Goal: Task Accomplishment & Management: Manage account settings

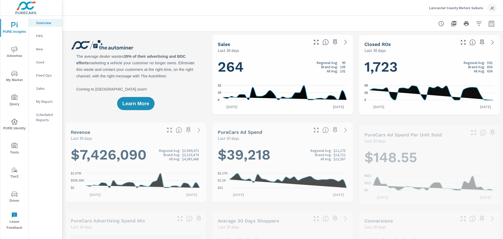
scroll to position [0, 0]
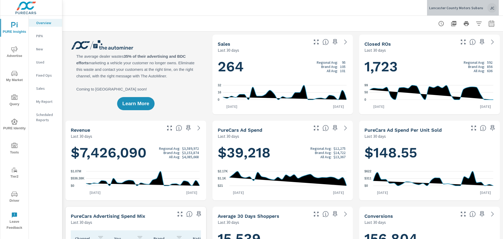
click at [468, 8] on p "Lancaster County Motors Subaru" at bounding box center [456, 8] width 54 height 5
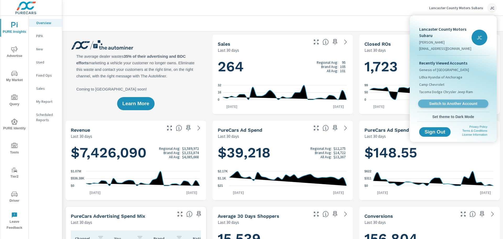
click at [446, 102] on span "Switch to Another Account" at bounding box center [453, 103] width 64 height 5
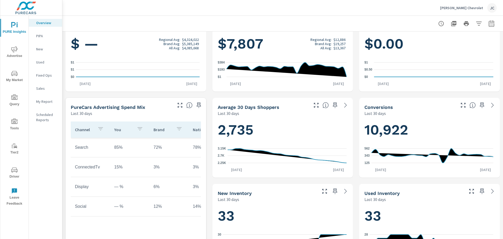
scroll to position [79, 0]
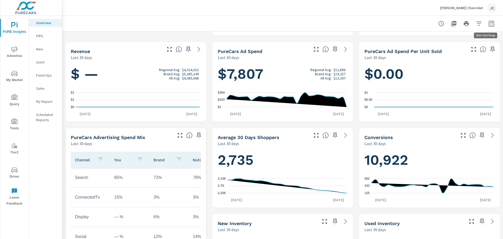
click at [490, 26] on icon "button" at bounding box center [491, 23] width 6 height 6
select select "Last 30 days"
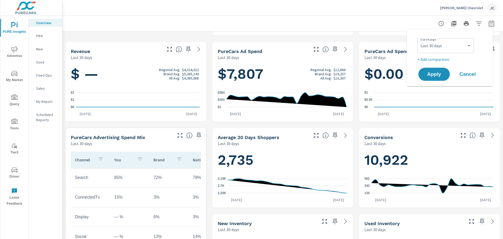
click at [430, 62] on div "Date Range Custom Yesterday Last week Last 7 days Last 14 days Last 30 days Las…" at bounding box center [449, 57] width 73 height 49
click at [431, 59] on p "+ Add comparison" at bounding box center [450, 59] width 67 height 6
select select "Previous period"
click at [438, 91] on span "Apply" at bounding box center [433, 88] width 21 height 5
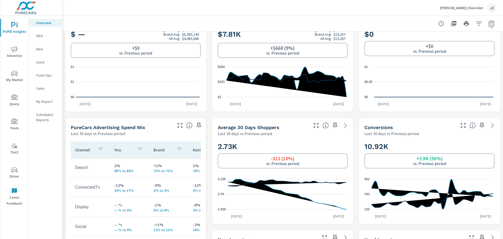
scroll to position [157, 0]
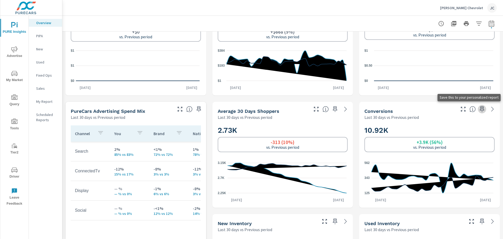
click at [480, 106] on icon "button" at bounding box center [482, 109] width 4 height 6
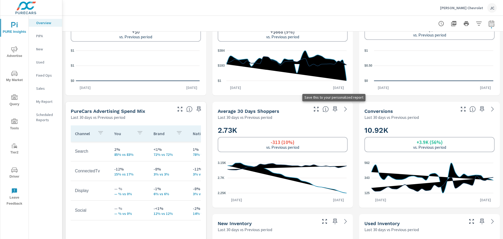
click at [333, 109] on icon "button" at bounding box center [335, 109] width 6 height 6
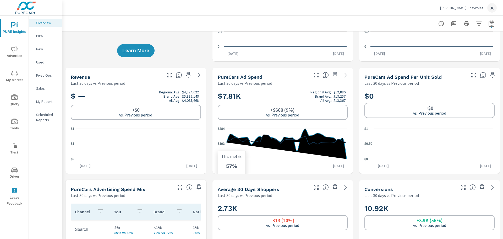
scroll to position [79, 0]
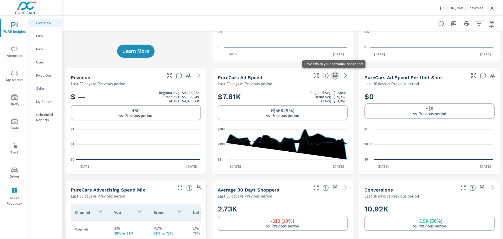
click at [332, 73] on icon "button" at bounding box center [335, 75] width 6 height 6
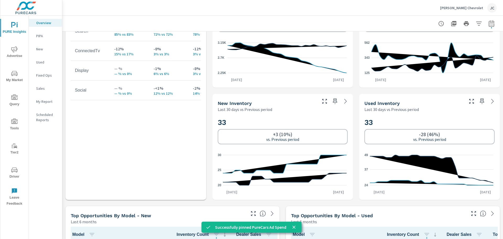
scroll to position [288, 0]
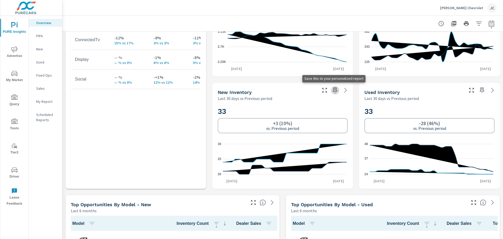
click at [335, 90] on icon "button" at bounding box center [335, 90] width 6 height 6
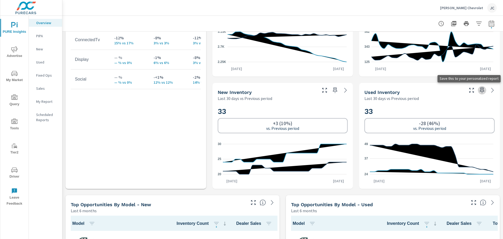
click at [480, 91] on icon "button" at bounding box center [482, 90] width 4 height 6
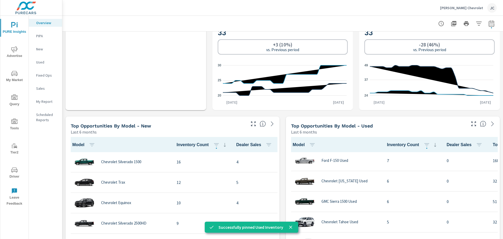
scroll to position [53, 0]
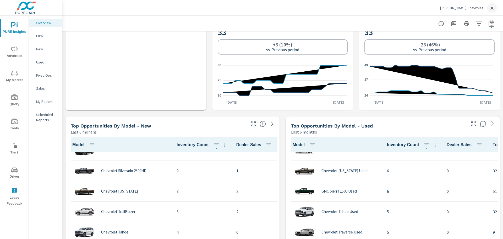
scroll to position [26, 0]
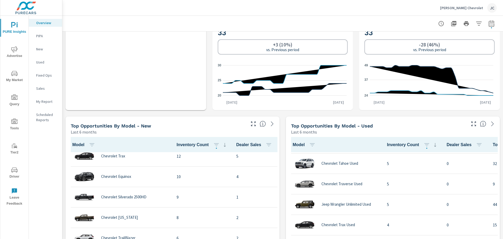
scroll to position [105, 0]
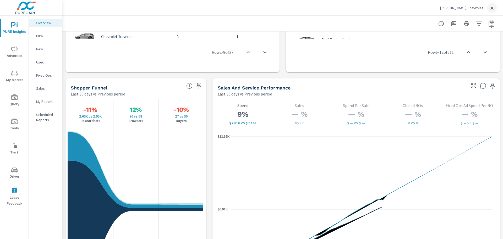
scroll to position [661, 0]
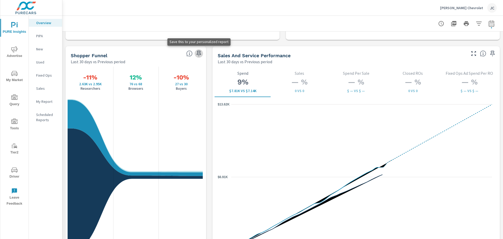
click at [200, 52] on icon "button" at bounding box center [199, 53] width 6 height 6
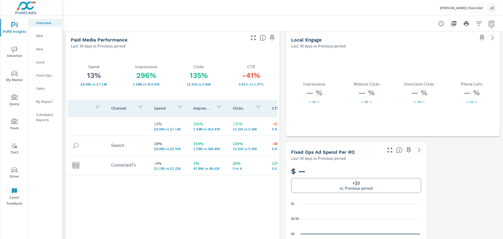
scroll to position [914, 0]
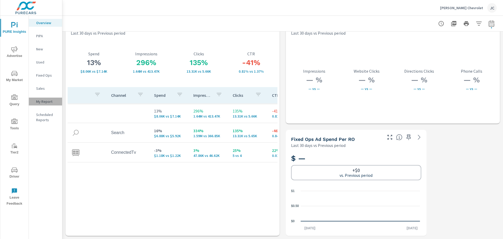
click at [49, 102] on p "My Report" at bounding box center [47, 101] width 22 height 5
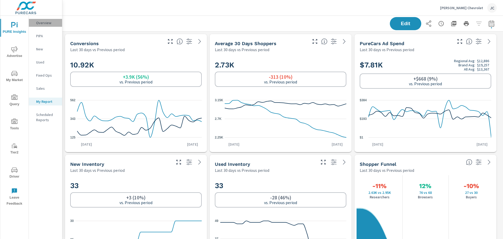
click at [44, 24] on p "Overview" at bounding box center [47, 22] width 22 height 5
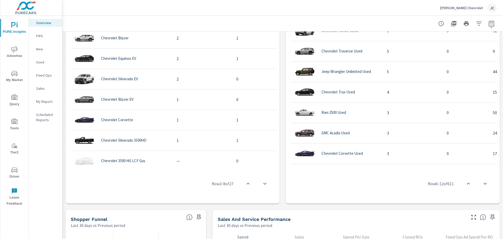
scroll to position [178, 0]
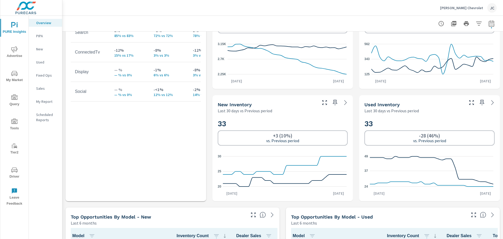
scroll to position [259, 0]
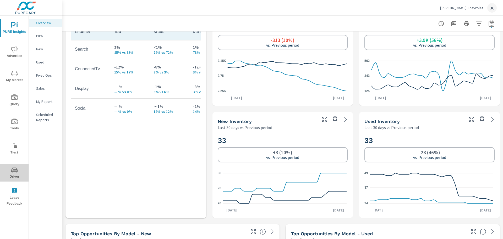
click at [14, 166] on button "Driver" at bounding box center [14, 172] width 28 height 18
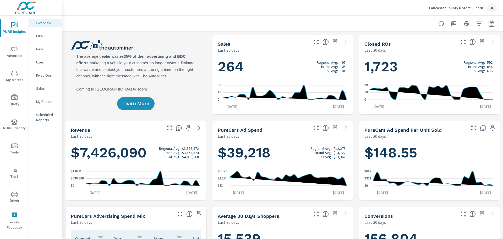
scroll to position [0, 0]
click at [464, 7] on p "Lancaster County Motors Subaru" at bounding box center [456, 8] width 54 height 5
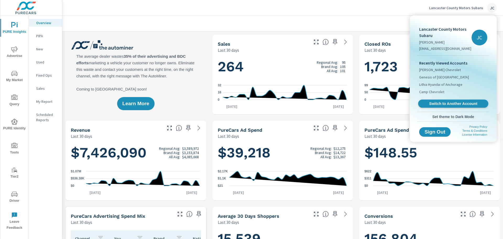
click at [444, 103] on span "Switch to Another Account" at bounding box center [453, 103] width 64 height 5
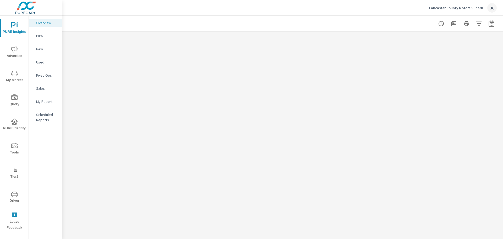
scroll to position [0, 0]
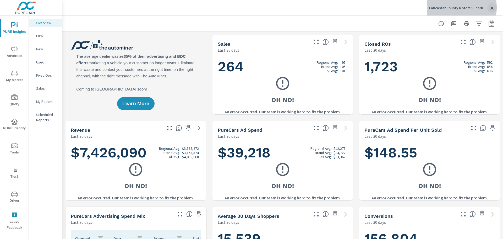
click at [445, 7] on p "Lancaster County Motors Subaru" at bounding box center [456, 8] width 54 height 5
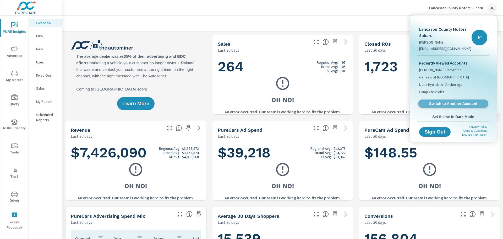
click at [456, 101] on span "Switch to Another Account" at bounding box center [453, 103] width 64 height 5
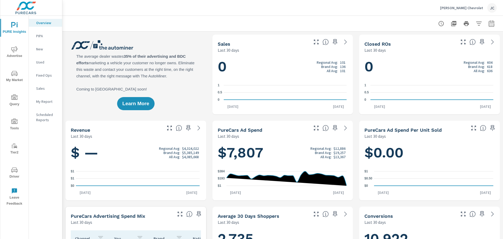
scroll to position [102, 0]
click at [45, 102] on p "My Report" at bounding box center [47, 101] width 22 height 5
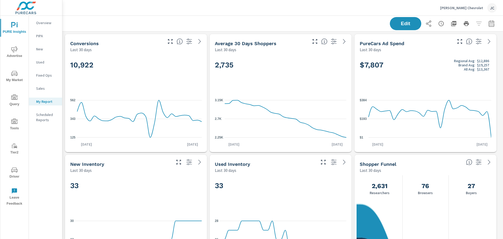
scroll to position [372, 445]
click at [491, 25] on button "button" at bounding box center [491, 23] width 10 height 10
select select "Last 30 days"
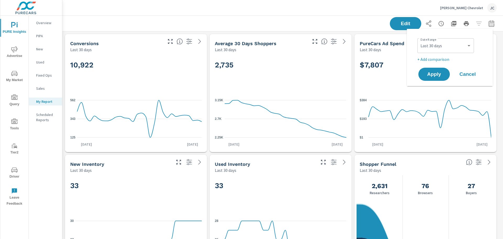
click at [441, 58] on p "+ Add comparison" at bounding box center [450, 59] width 67 height 6
select select "Previous period"
click at [431, 90] on span "Apply" at bounding box center [433, 88] width 21 height 5
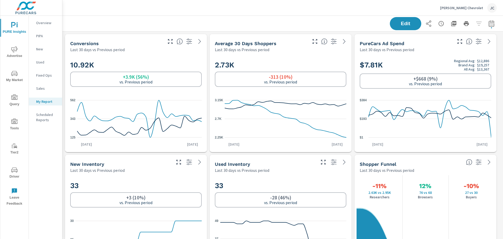
click at [40, 21] on p "Overview" at bounding box center [47, 22] width 22 height 5
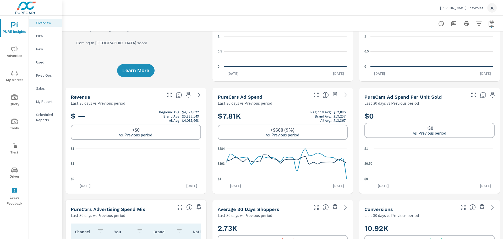
scroll to position [79, 0]
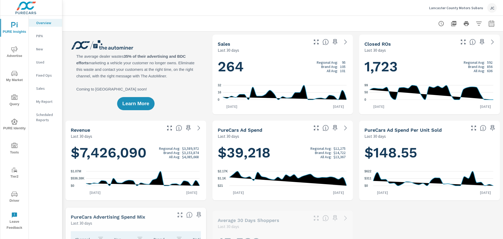
scroll to position [0, 0]
click at [464, 8] on p "Lancaster County Motors Subaru" at bounding box center [456, 8] width 54 height 5
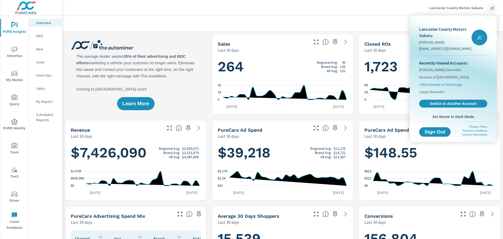
scroll to position [225, 0]
click at [446, 102] on span "Switch to Another Account" at bounding box center [453, 103] width 64 height 5
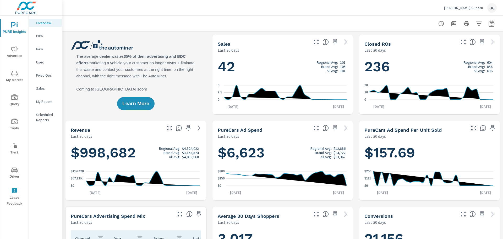
scroll to position [0, 0]
click at [334, 43] on icon "button" at bounding box center [335, 42] width 6 height 6
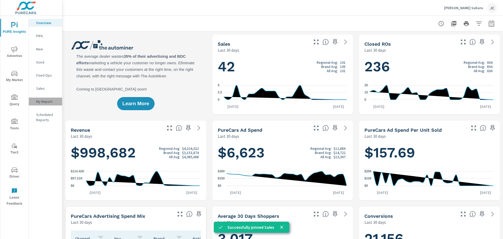
click at [49, 103] on p "My Report" at bounding box center [47, 101] width 22 height 5
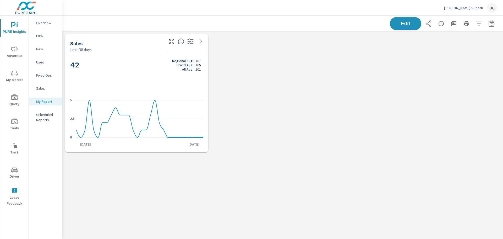
scroll to position [131, 449]
click at [408, 19] on button "Edit" at bounding box center [405, 24] width 32 height 14
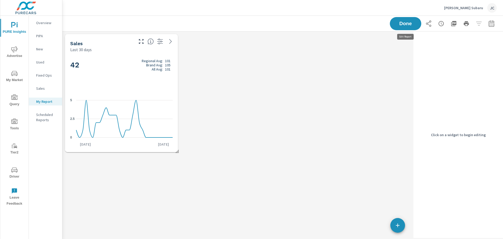
scroll to position [131, 357]
click at [142, 92] on div "42 Regional Avg: 101 Brand Avg: 105 All Avg: 101 0 2.5 [DATE] [DATE] 9th" at bounding box center [121, 101] width 109 height 95
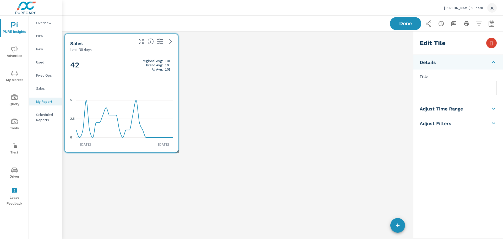
click at [490, 43] on icon "button" at bounding box center [492, 43] width 4 height 5
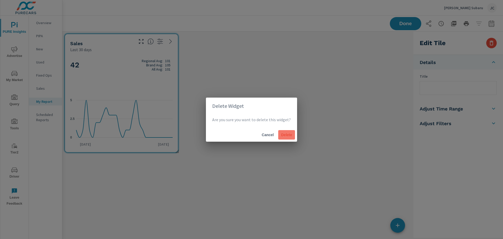
click at [286, 132] on button "Delete" at bounding box center [286, 134] width 17 height 9
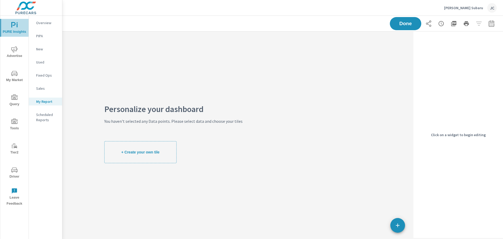
click at [15, 29] on span "PURE Insights" at bounding box center [14, 28] width 25 height 13
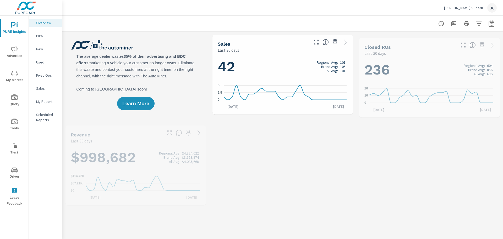
scroll to position [0, 0]
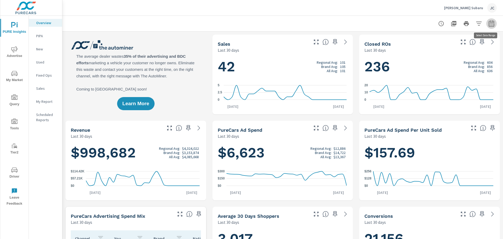
click at [488, 25] on icon "button" at bounding box center [491, 23] width 6 height 6
select select "Last 30 days"
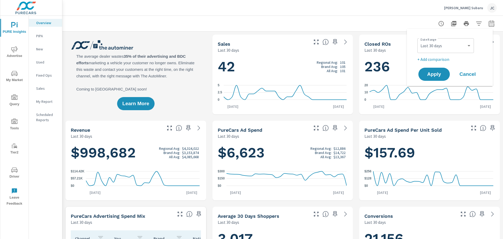
click at [432, 59] on p "+ Add comparison" at bounding box center [450, 59] width 67 height 6
select select "Previous period"
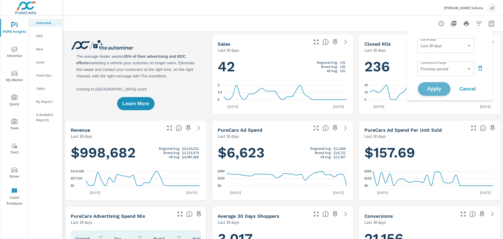
click at [432, 89] on span "Apply" at bounding box center [433, 88] width 21 height 5
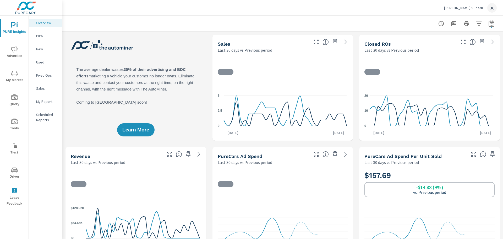
scroll to position [0, 0]
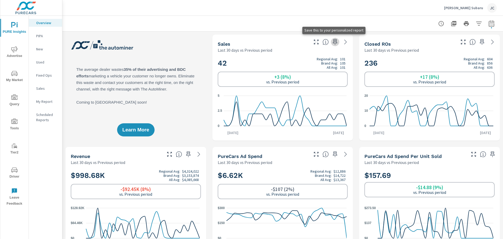
click at [334, 41] on icon "button" at bounding box center [335, 42] width 6 height 6
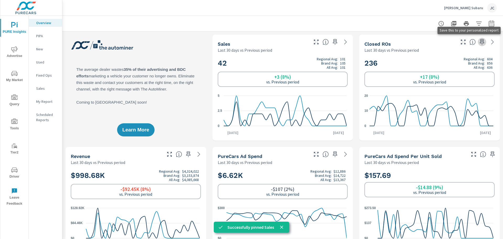
click at [479, 42] on icon "button" at bounding box center [482, 42] width 6 height 6
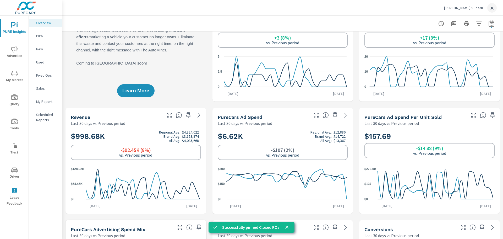
scroll to position [79, 0]
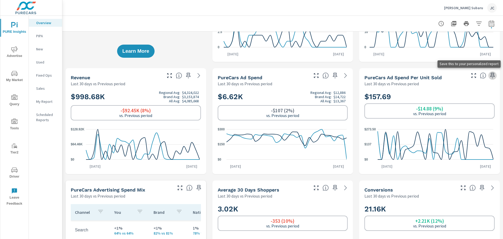
click at [489, 76] on icon "button" at bounding box center [492, 75] width 6 height 6
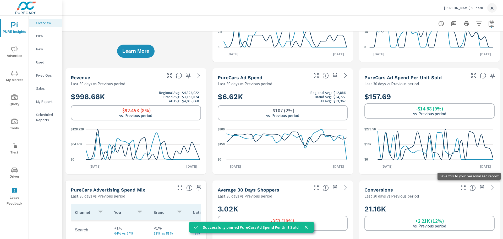
click at [479, 188] on icon "button" at bounding box center [482, 187] width 6 height 6
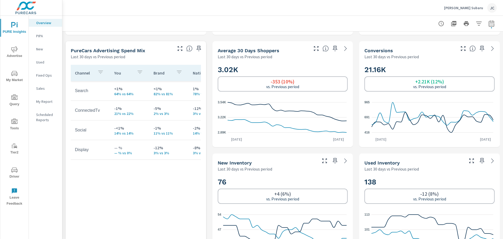
scroll to position [236, 0]
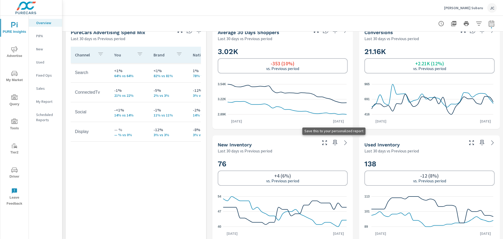
click at [336, 142] on button "button" at bounding box center [335, 142] width 8 height 8
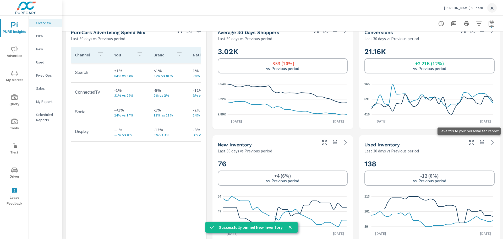
click at [480, 146] on button "button" at bounding box center [482, 142] width 8 height 8
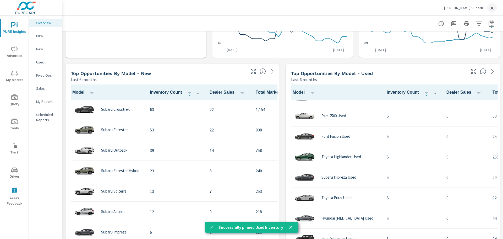
scroll to position [315, 0]
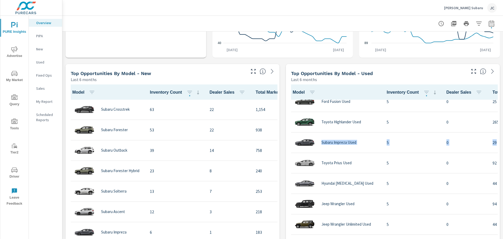
drag, startPoint x: 499, startPoint y: 116, endPoint x: 502, endPoint y: 144, distance: 27.9
click at [502, 144] on div "Overview [PERSON_NAME] Subaru Report date range: [DATE] - [DATE] vs [DATE] - [D…" at bounding box center [282, 127] width 441 height 223
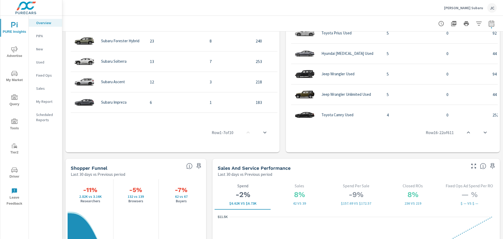
scroll to position [595, 0]
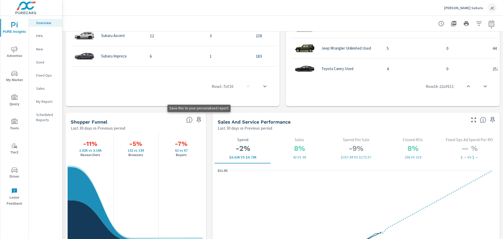
click at [196, 121] on icon "button" at bounding box center [199, 120] width 6 height 6
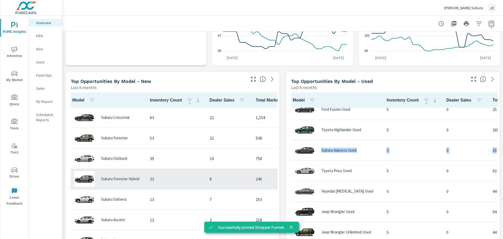
scroll to position [385, 0]
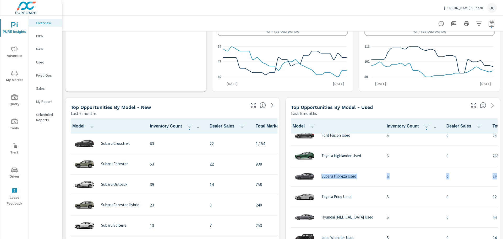
click at [46, 101] on p "My Report" at bounding box center [47, 101] width 22 height 5
